Goal: Obtain resource: Download file/media

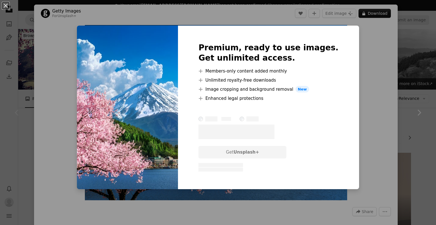
scroll to position [42, 0]
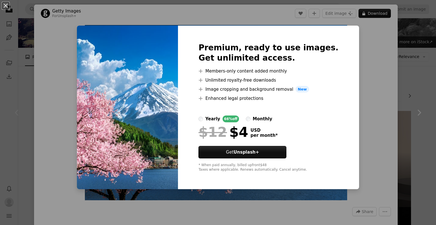
click at [47, 102] on div "An X shape Premium, ready to use images. Get unlimited access. A plus sign Memb…" at bounding box center [218, 112] width 436 height 225
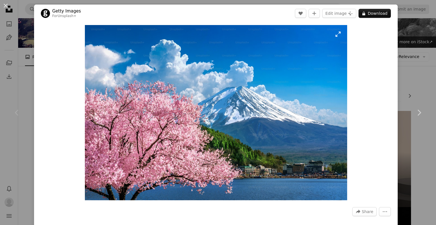
click at [195, 89] on img "Zoom in on this image" at bounding box center [216, 112] width 262 height 175
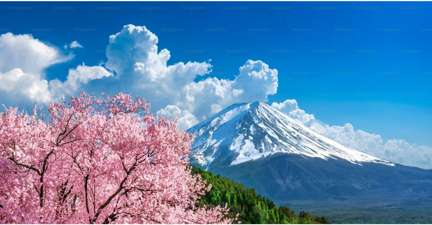
scroll to position [30, 0]
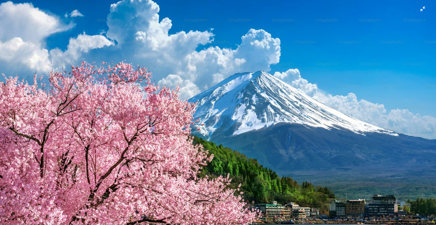
click at [420, 9] on img "Zoom out on this image" at bounding box center [218, 114] width 437 height 291
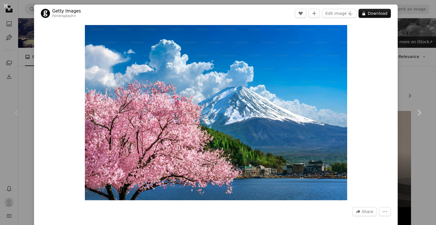
click at [406, 46] on div "An X shape Chevron left Chevron right Getty Images For Unsplash+ A heart A plus…" at bounding box center [218, 112] width 436 height 225
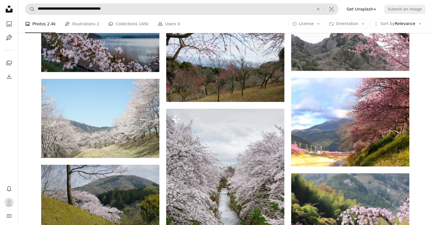
scroll to position [333, 0]
